Goal: Task Accomplishment & Management: Manage account settings

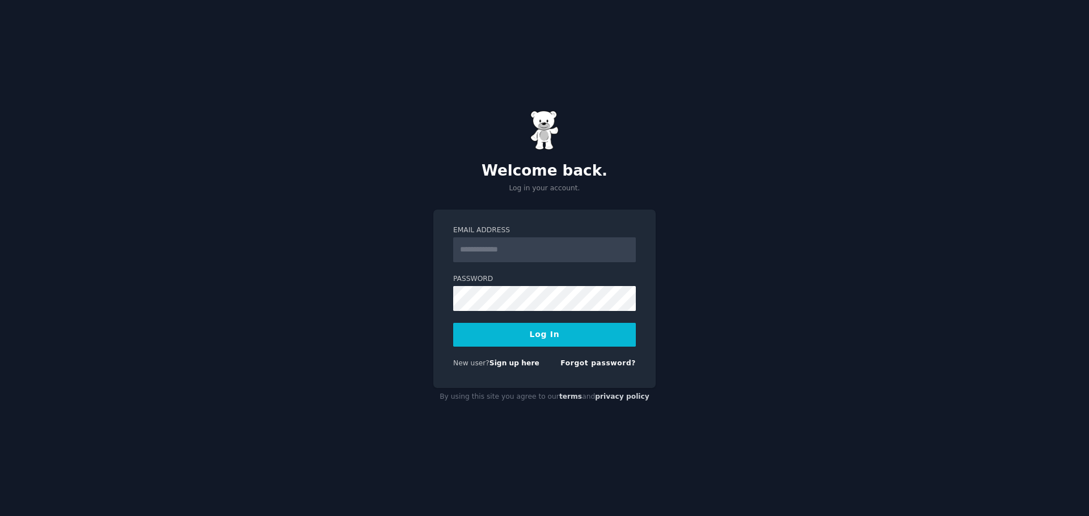
type input "**********"
click at [564, 329] on button "Log In" at bounding box center [544, 335] width 183 height 24
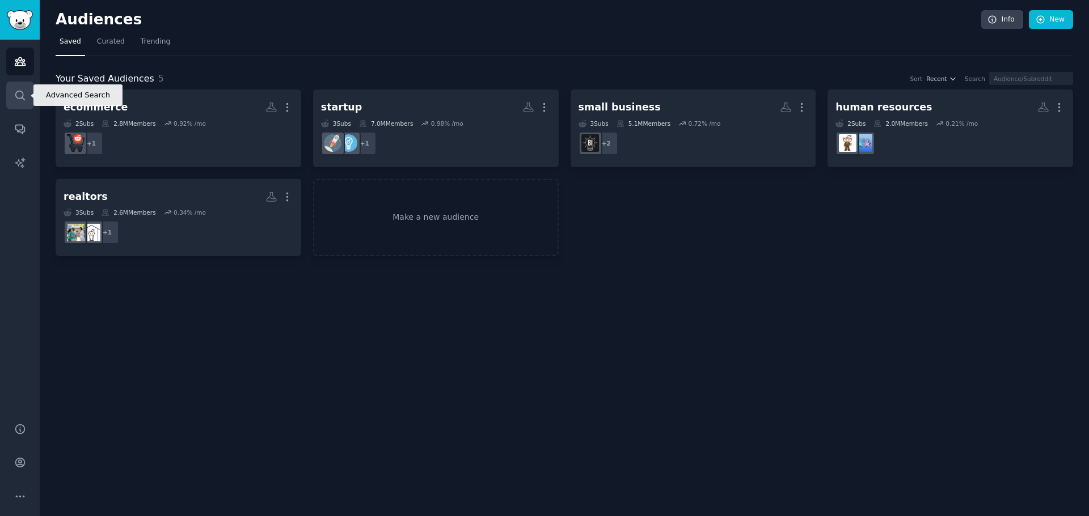
click at [13, 101] on link "Search" at bounding box center [20, 96] width 28 height 28
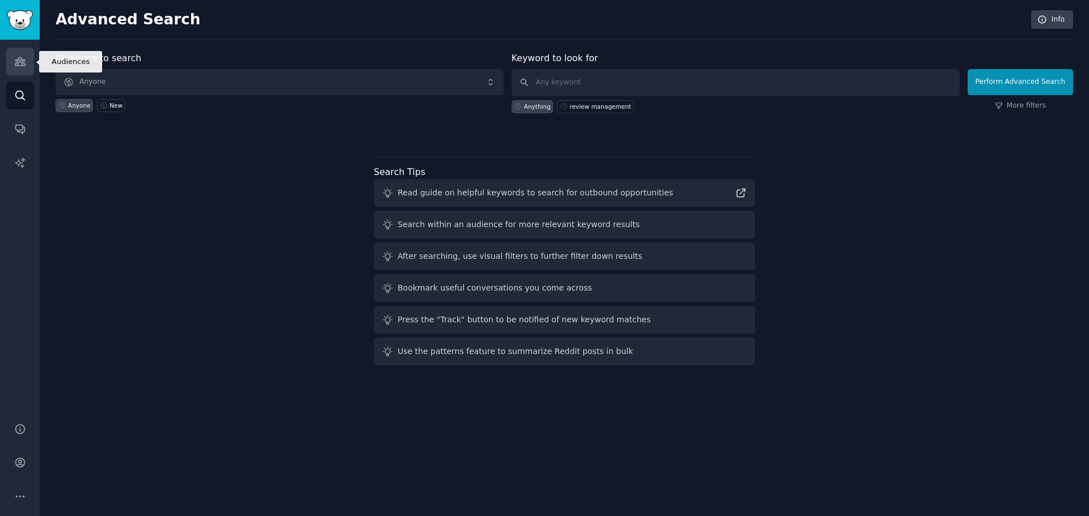
click at [26, 66] on link "Audiences" at bounding box center [20, 62] width 28 height 28
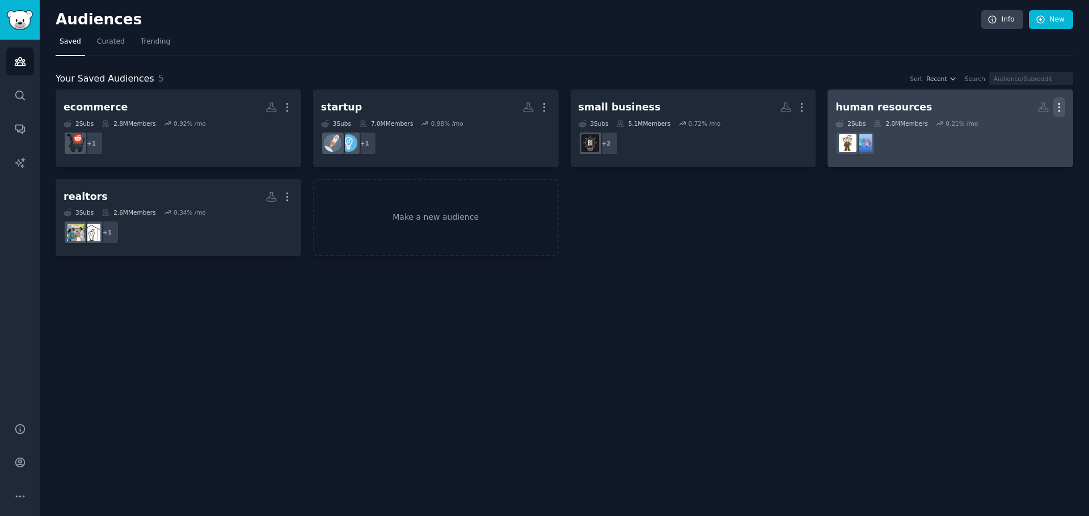
click at [1060, 109] on icon "button" at bounding box center [1059, 107] width 12 height 12
click at [1031, 138] on div "Delete" at bounding box center [1020, 132] width 54 height 24
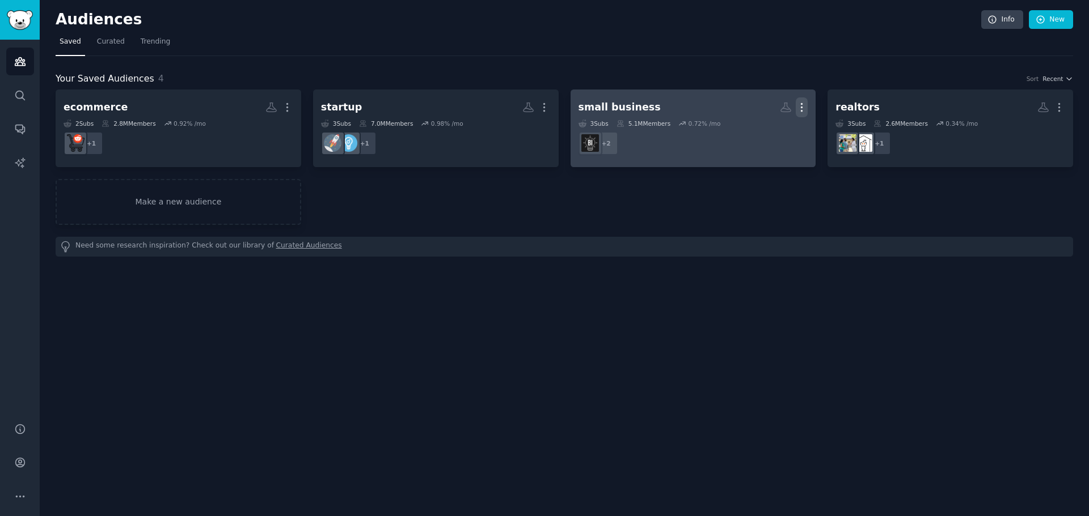
click at [804, 107] on icon "button" at bounding box center [801, 107] width 12 height 12
click at [761, 136] on p "Delete" at bounding box center [770, 131] width 26 height 12
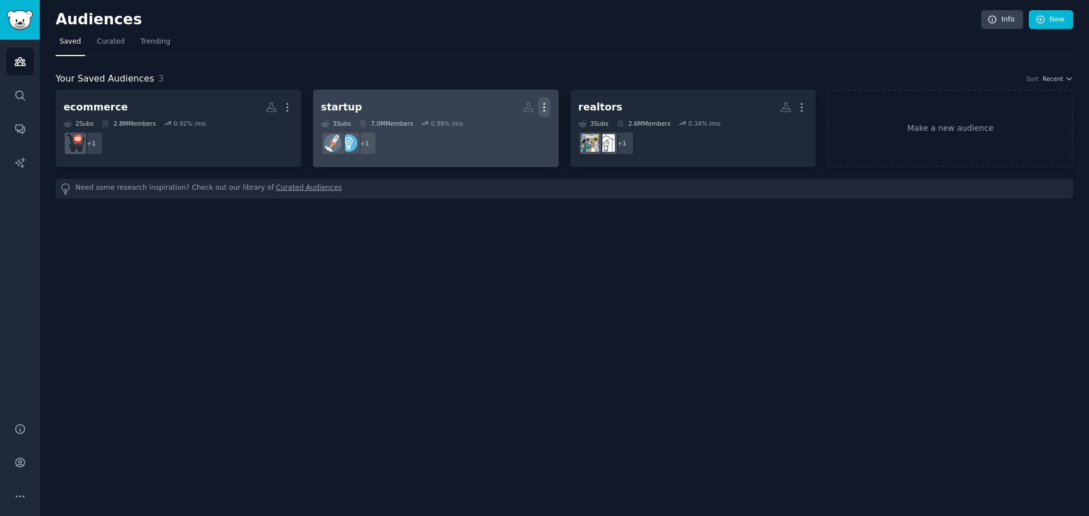
click at [541, 103] on icon "button" at bounding box center [544, 107] width 12 height 12
click at [514, 139] on div "Delete" at bounding box center [506, 132] width 54 height 24
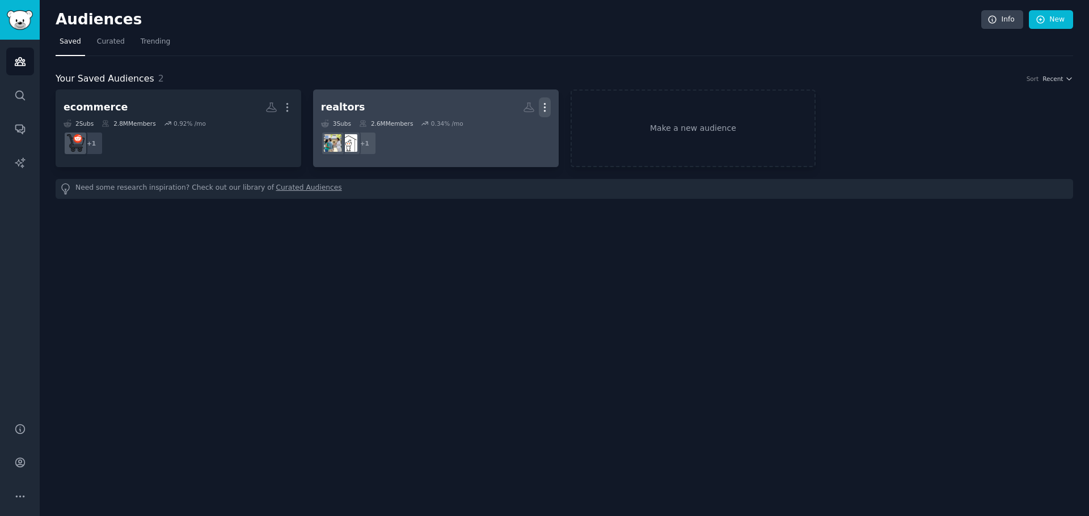
click at [541, 107] on icon "button" at bounding box center [545, 107] width 12 height 12
click at [507, 136] on p "Delete" at bounding box center [514, 131] width 26 height 12
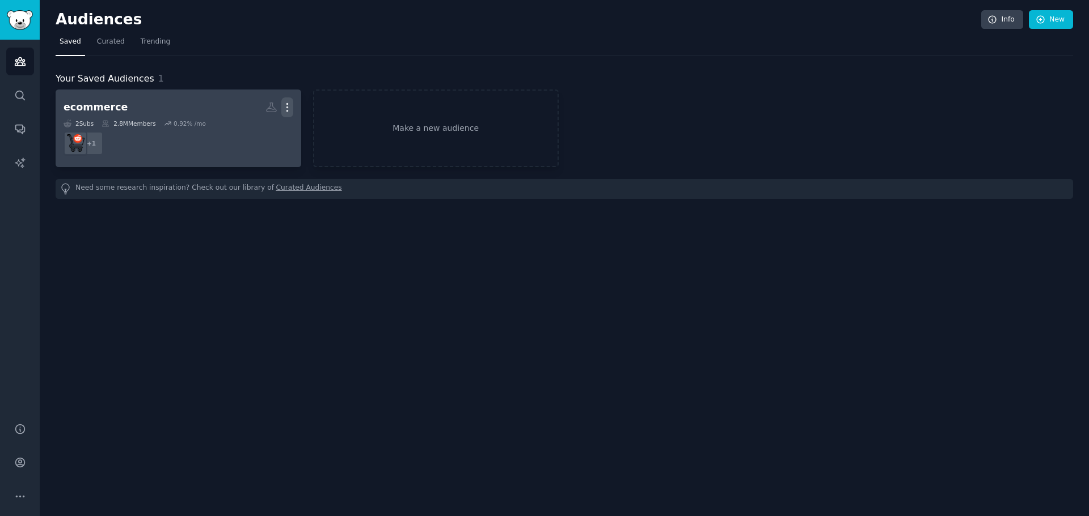
click at [292, 105] on icon "button" at bounding box center [287, 107] width 12 height 12
click at [271, 137] on div "Delete" at bounding box center [248, 132] width 54 height 24
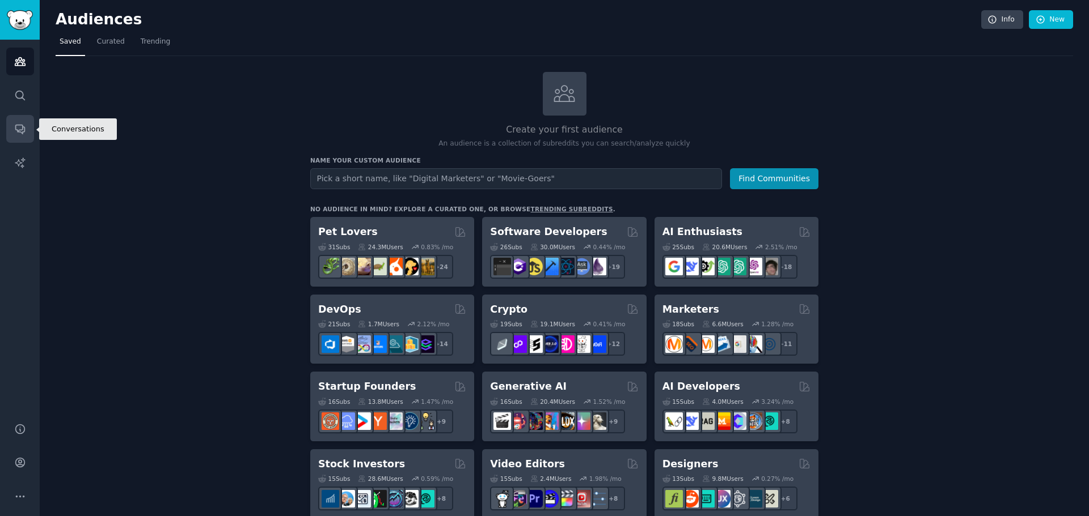
click at [16, 132] on icon "Sidebar" at bounding box center [20, 129] width 12 height 12
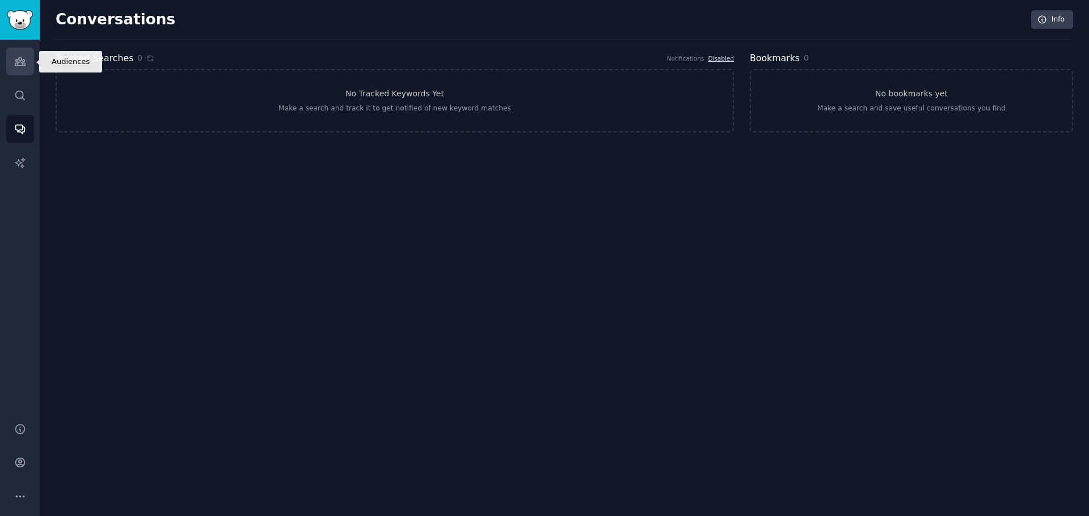
click at [14, 59] on icon "Sidebar" at bounding box center [20, 62] width 12 height 12
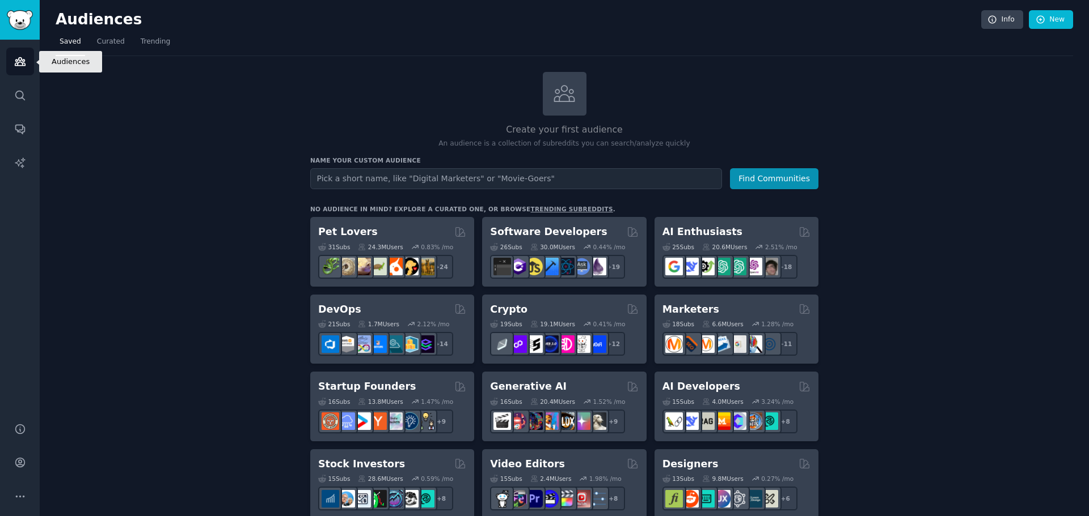
type input "site:reddit.com "I hate" + [industry]"
type input "I hate real estate"
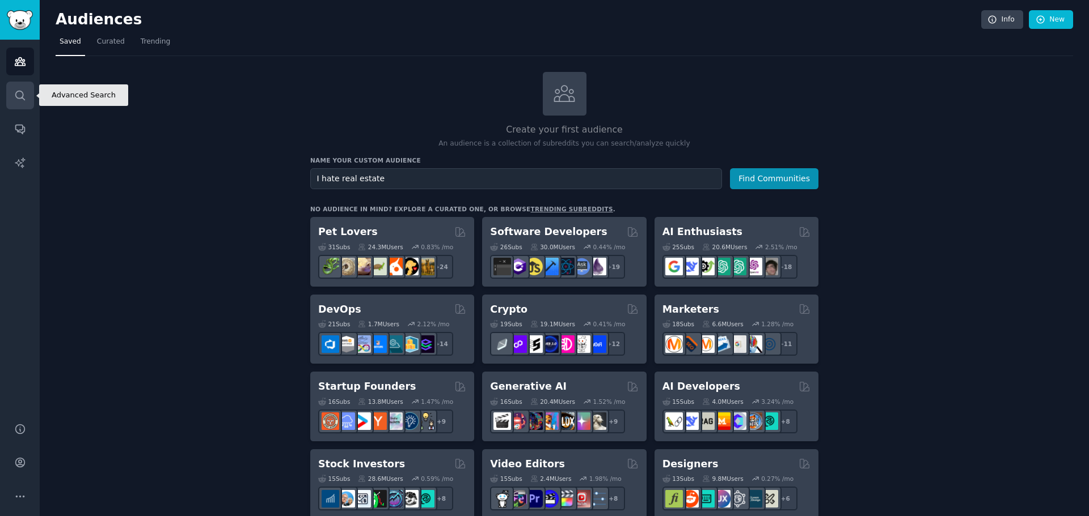
click at [10, 91] on link "Search" at bounding box center [20, 96] width 28 height 28
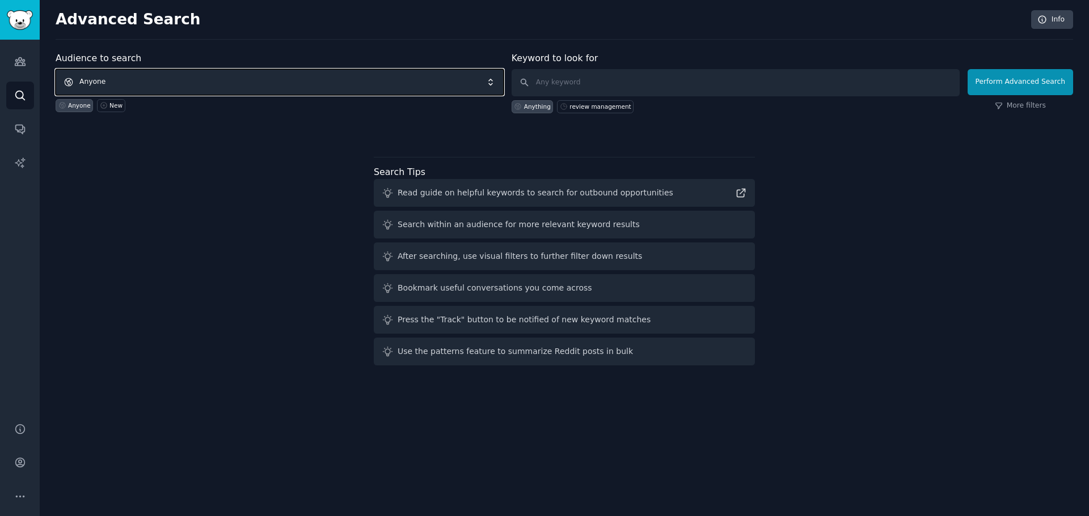
click at [189, 86] on span "Anyone" at bounding box center [280, 82] width 448 height 26
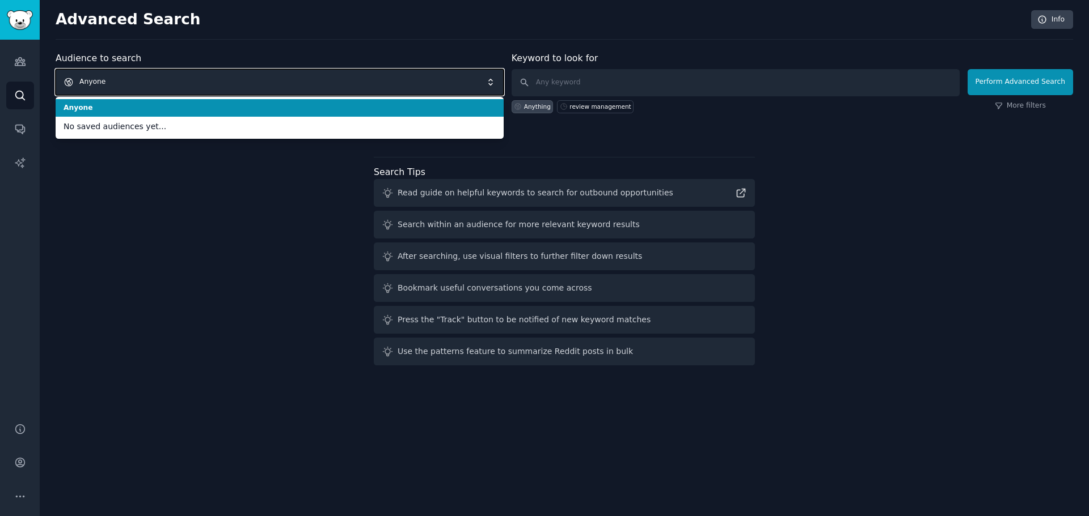
click at [189, 86] on span "Anyone" at bounding box center [280, 82] width 448 height 26
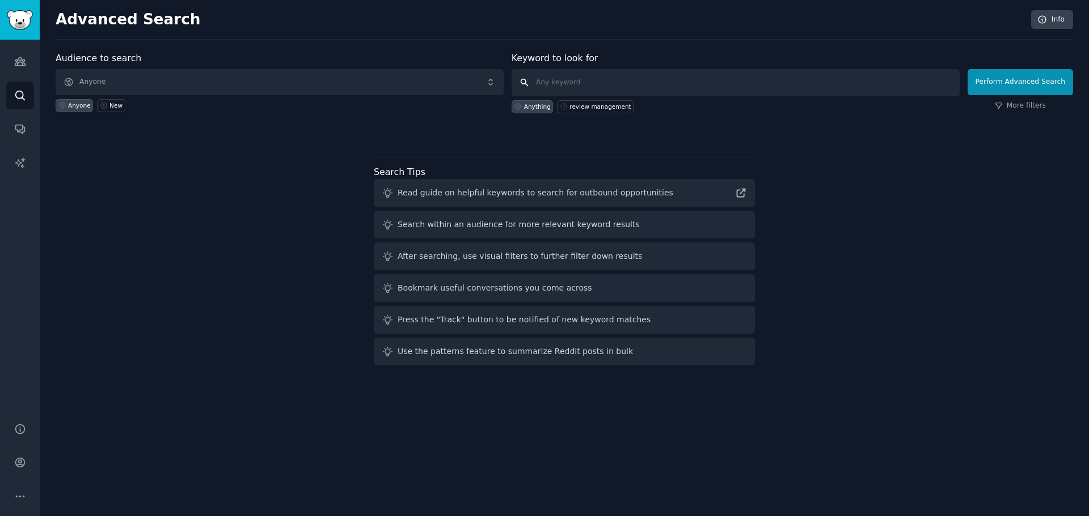
click at [610, 81] on input "text" at bounding box center [735, 82] width 448 height 27
paste input "site:reddit.com "I hate" + [industry]"
type input "i hate real estate"
click at [1032, 79] on button "Perform Advanced Search" at bounding box center [1019, 82] width 105 height 26
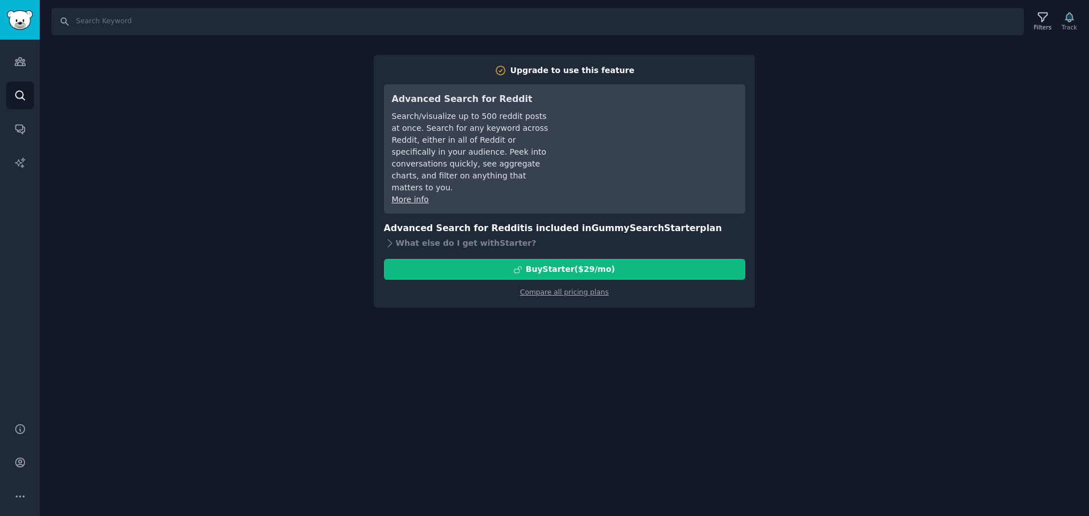
click at [209, 74] on div "Search Filters Track Upgrade to use this feature Advanced Search for Reddit Sea…" at bounding box center [564, 258] width 1049 height 516
click at [32, 58] on link "Audiences" at bounding box center [20, 62] width 28 height 28
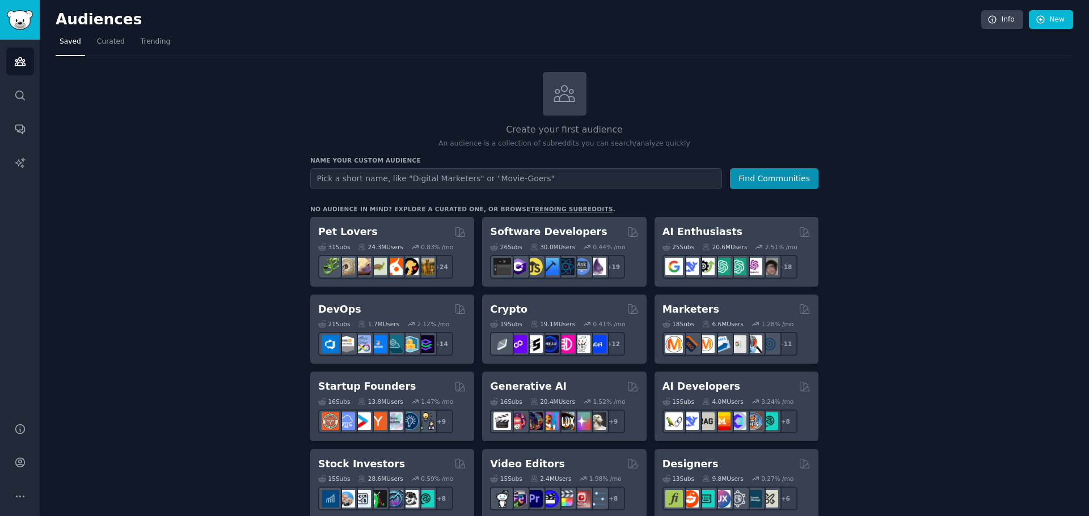
type input "site:reddit.com "I hate" + [industry]"
type input "i hate real estate"
click at [769, 182] on button "Find Communities" at bounding box center [774, 178] width 88 height 21
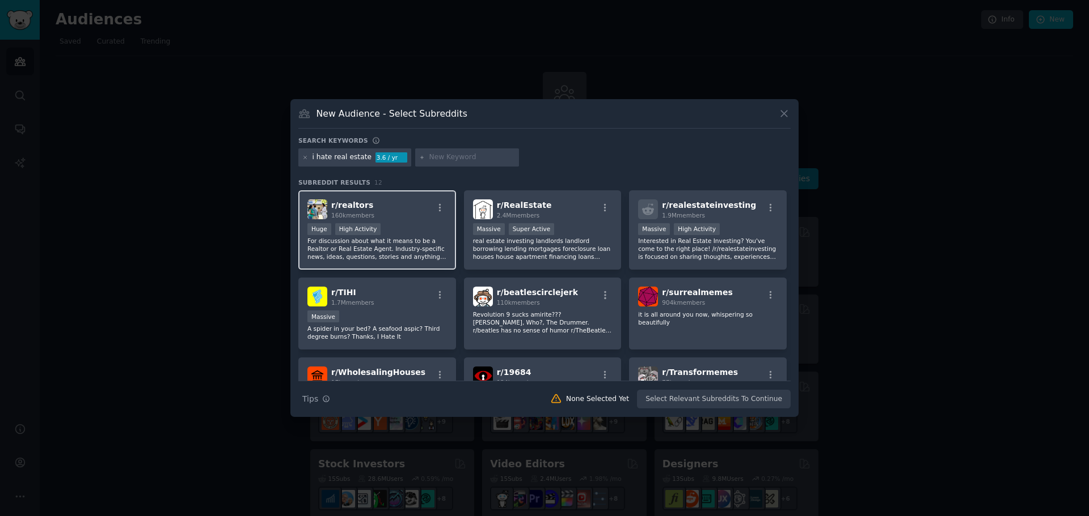
click at [418, 211] on div "r/ realtors 160k members" at bounding box center [376, 210] width 139 height 20
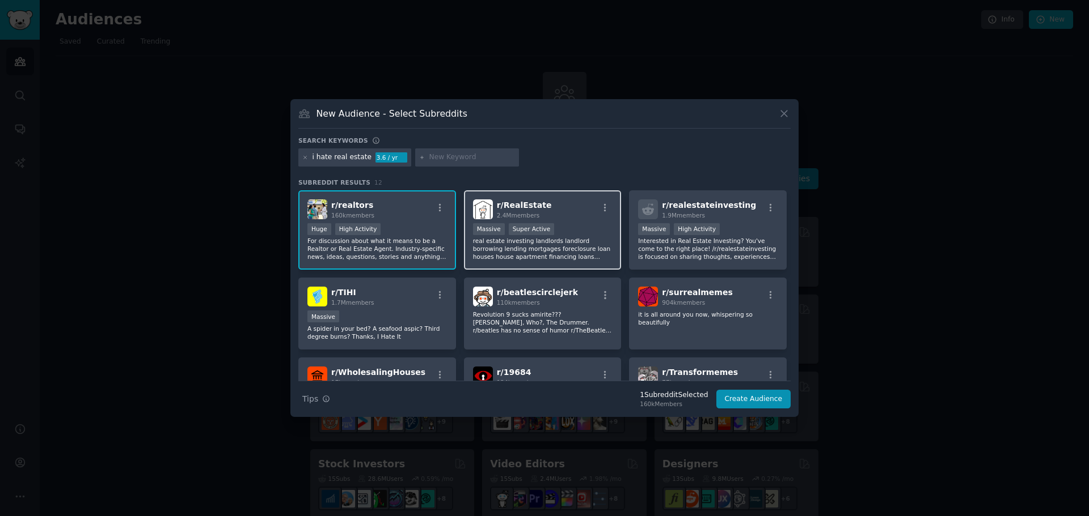
click at [570, 208] on div "r/ RealEstate 2.4M members" at bounding box center [542, 210] width 139 height 20
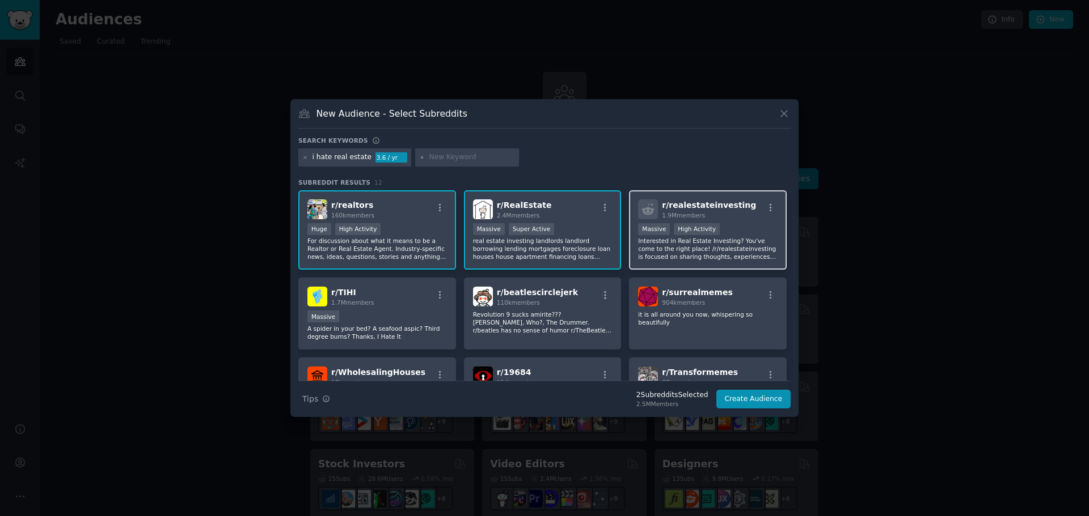
click at [715, 205] on span "r/ realestateinvesting" at bounding box center [709, 205] width 94 height 9
click at [783, 400] on button "Create Audience" at bounding box center [753, 399] width 75 height 19
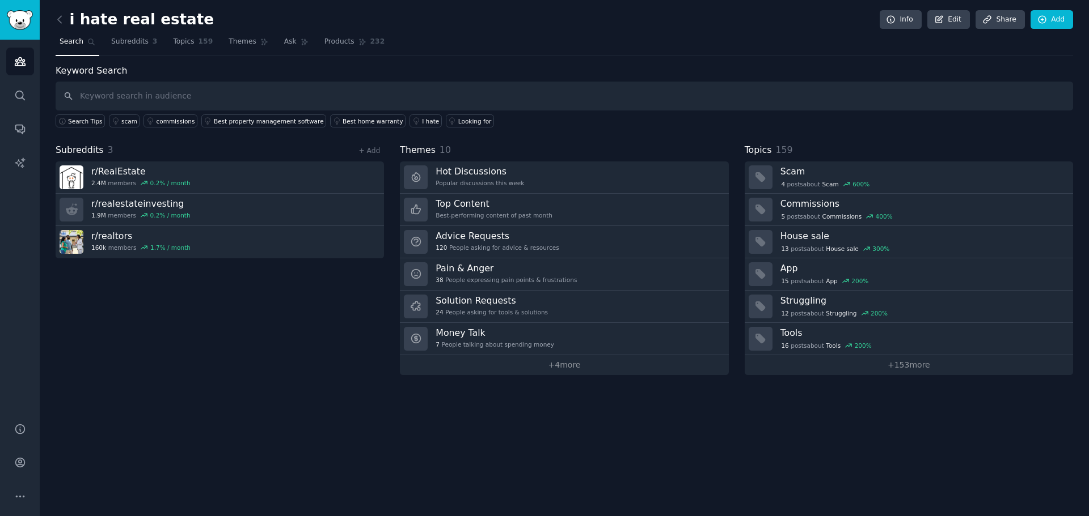
click at [192, 95] on input "text" at bounding box center [564, 96] width 1017 height 29
click at [938, 22] on icon at bounding box center [939, 20] width 10 height 10
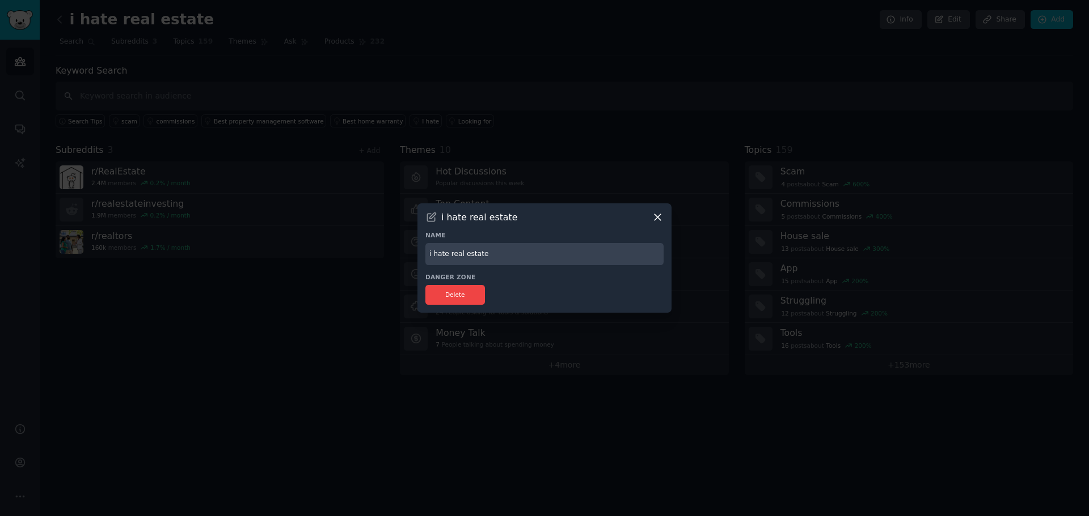
drag, startPoint x: 536, startPoint y: 259, endPoint x: 382, endPoint y: 252, distance: 154.9
click at [382, 252] on div "​ i hate real estate Name i hate real estate Danger Zone Delete" at bounding box center [544, 258] width 1081 height 516
type input "Real estate problems"
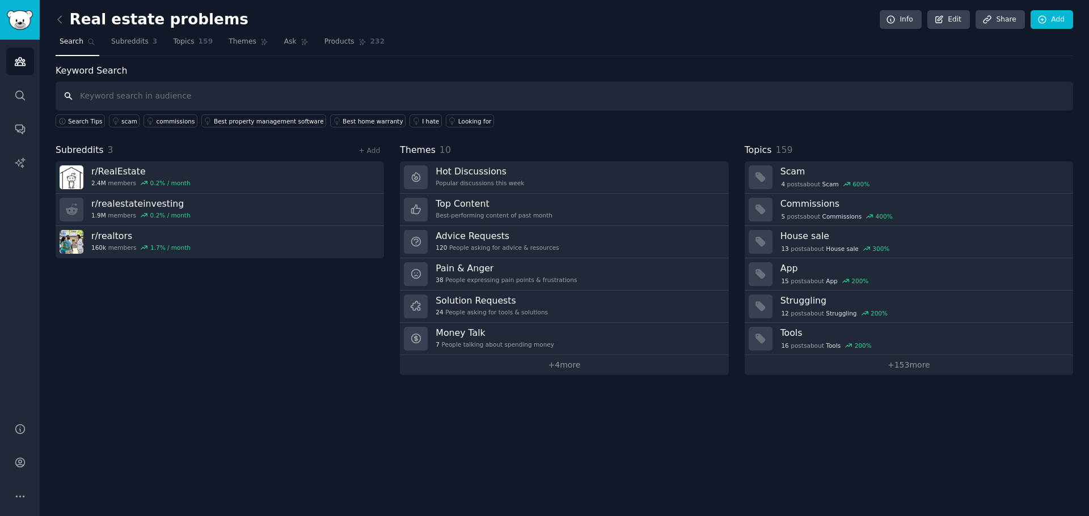
click at [137, 100] on input "text" at bounding box center [564, 96] width 1017 height 29
type input "i hate"
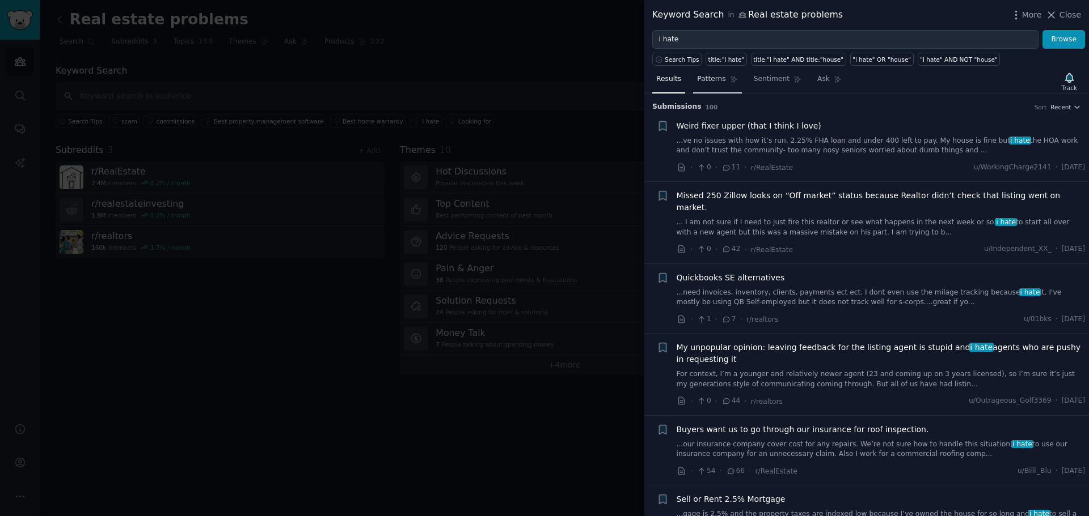
click at [711, 84] on span "Patterns" at bounding box center [711, 79] width 28 height 10
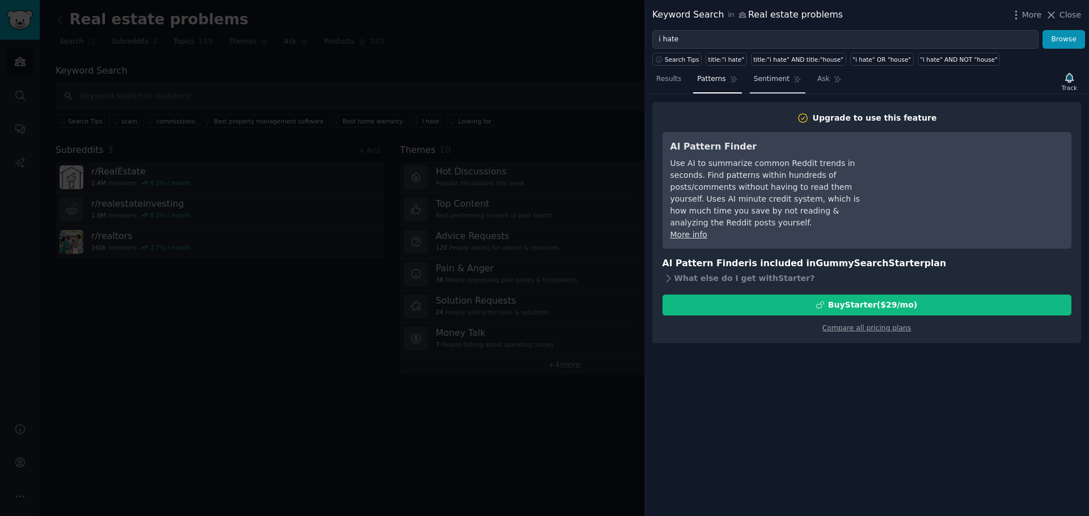
click at [770, 82] on span "Sentiment" at bounding box center [771, 79] width 36 height 10
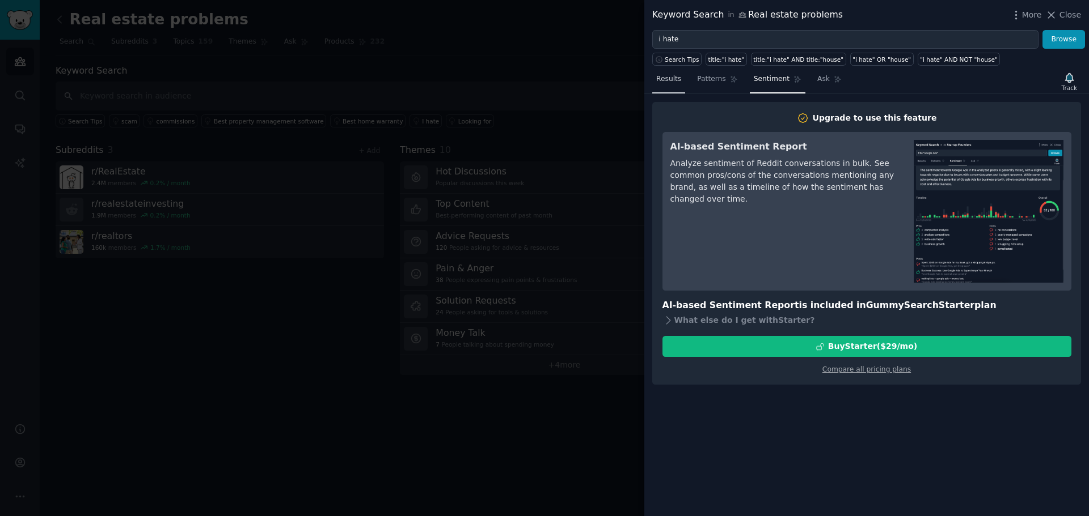
click at [669, 81] on span "Results" at bounding box center [668, 79] width 25 height 10
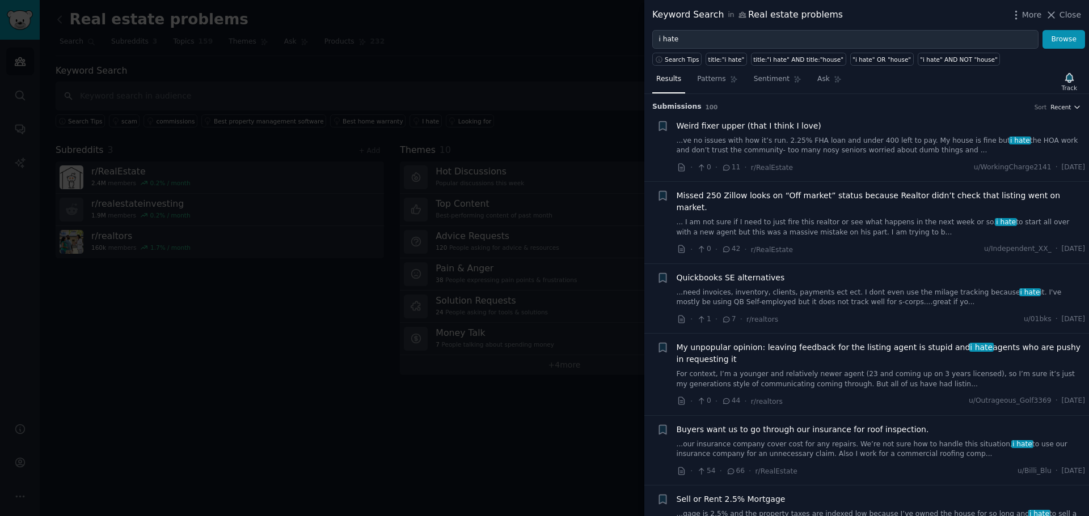
click at [1073, 107] on icon "button" at bounding box center [1077, 107] width 8 height 8
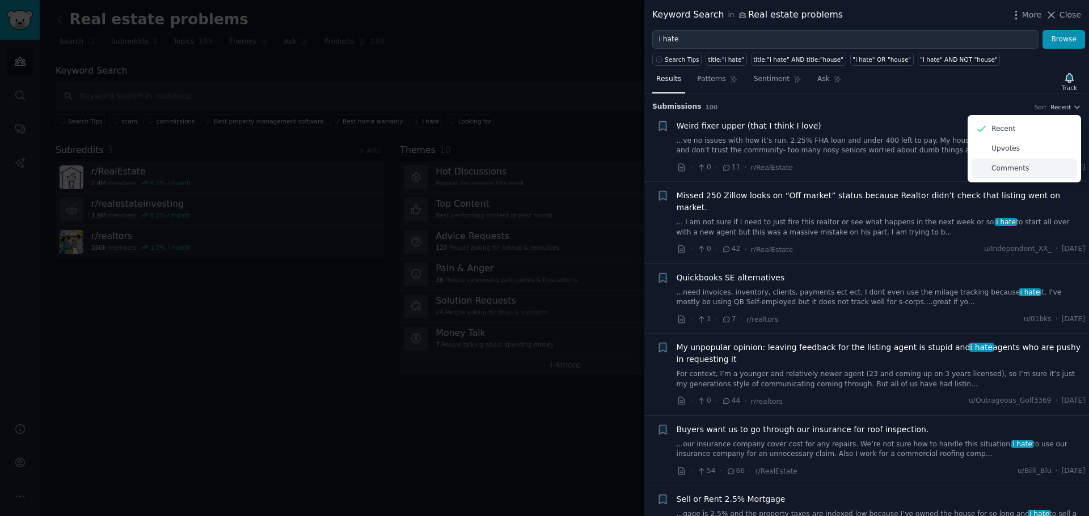
click at [1013, 175] on div "Comments" at bounding box center [1023, 169] width 105 height 20
